Goal: Task Accomplishment & Management: Use online tool/utility

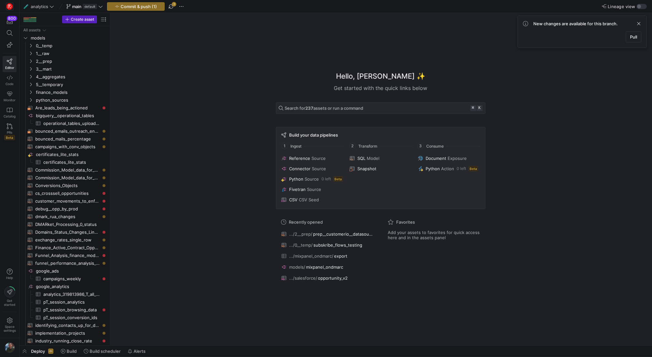
click at [105, 352] on span "Build scheduler" at bounding box center [105, 350] width 31 height 5
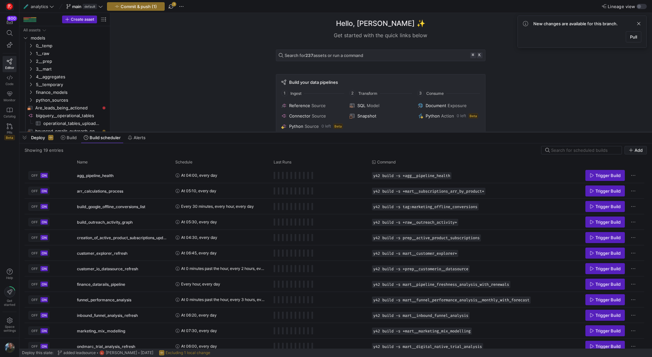
drag, startPoint x: 172, startPoint y: 238, endPoint x: 207, endPoint y: 132, distance: 112.3
click at [207, 132] on div at bounding box center [335, 132] width 633 height 3
click at [173, 8] on span "button" at bounding box center [171, 7] width 8 height 8
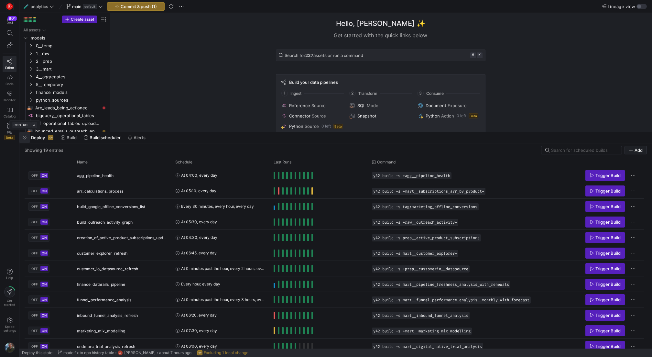
click at [27, 137] on span "button" at bounding box center [24, 137] width 10 height 11
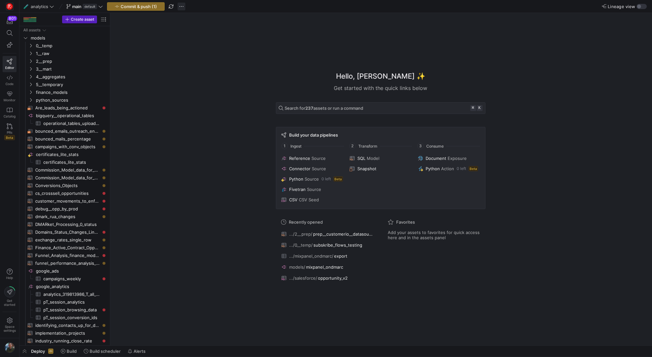
click at [185, 4] on span "button" at bounding box center [182, 7] width 8 height 8
click at [208, 37] on span "Open Git history" at bounding box center [204, 36] width 33 height 5
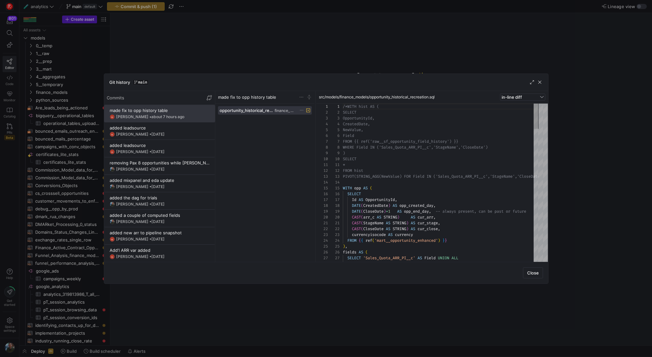
scroll to position [58, 0]
